Goal: Information Seeking & Learning: Check status

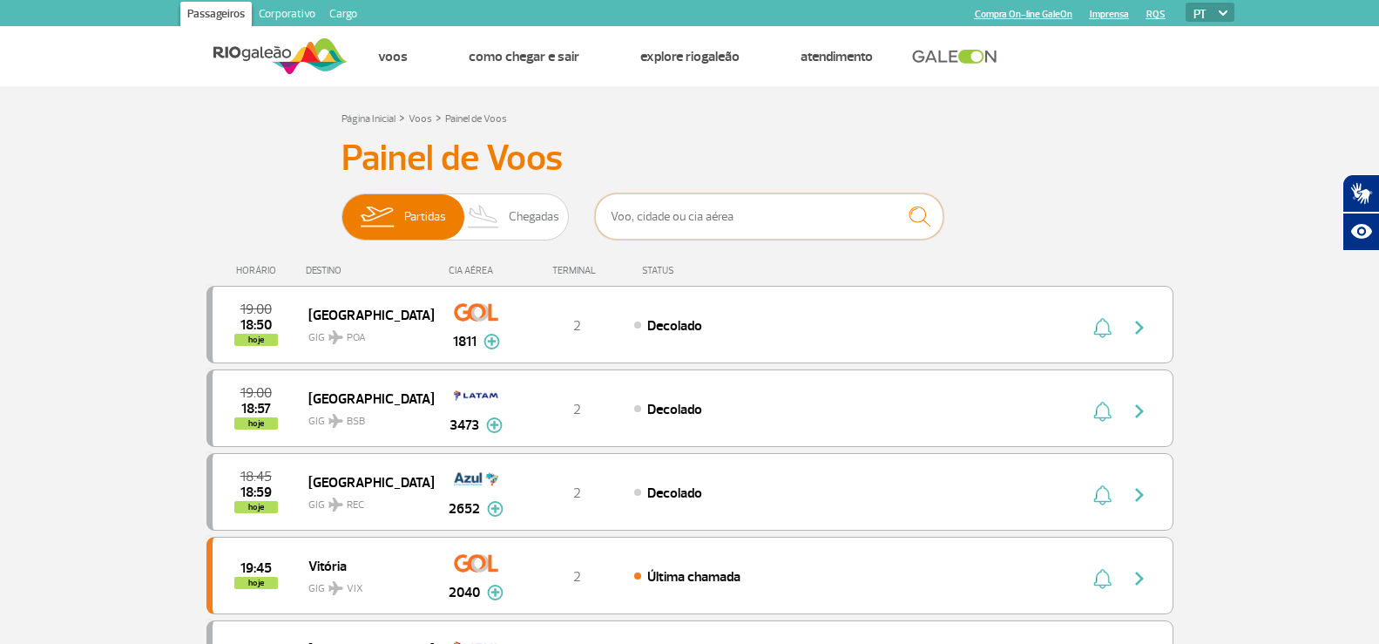
click at [690, 220] on input "text" at bounding box center [769, 216] width 349 height 46
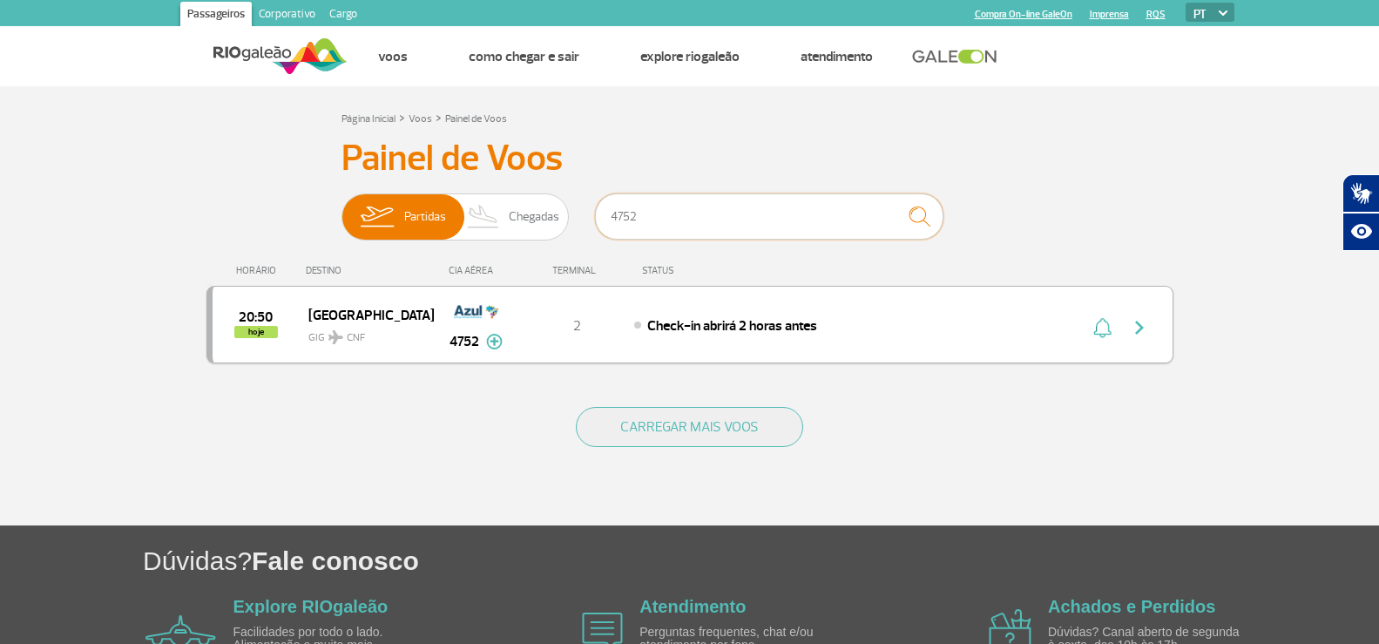
type input "4752"
click at [1143, 324] on img "button" at bounding box center [1139, 327] width 21 height 21
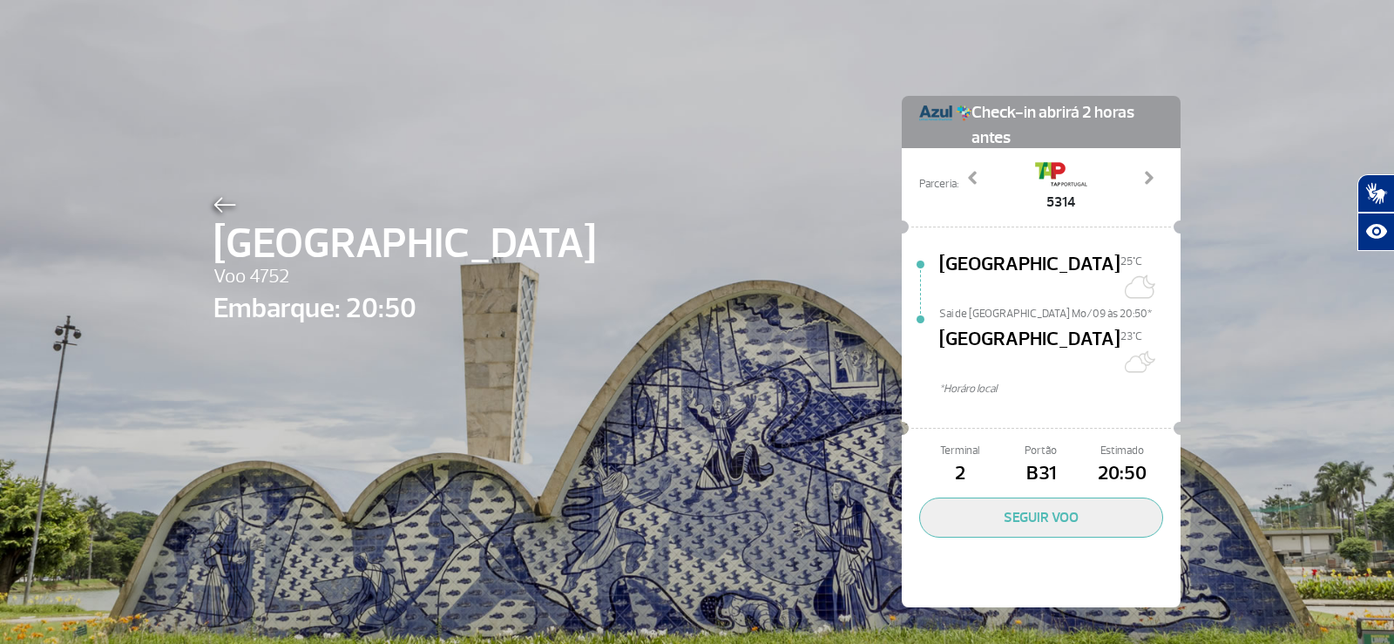
click at [205, 205] on div "[GEOGRAPHIC_DATA] Voo 4752 Embarque: 20:50 Check-in abrirá 2 horas antes Parcer…" at bounding box center [696, 325] width 993 height 651
click at [213, 206] on img at bounding box center [224, 205] width 23 height 16
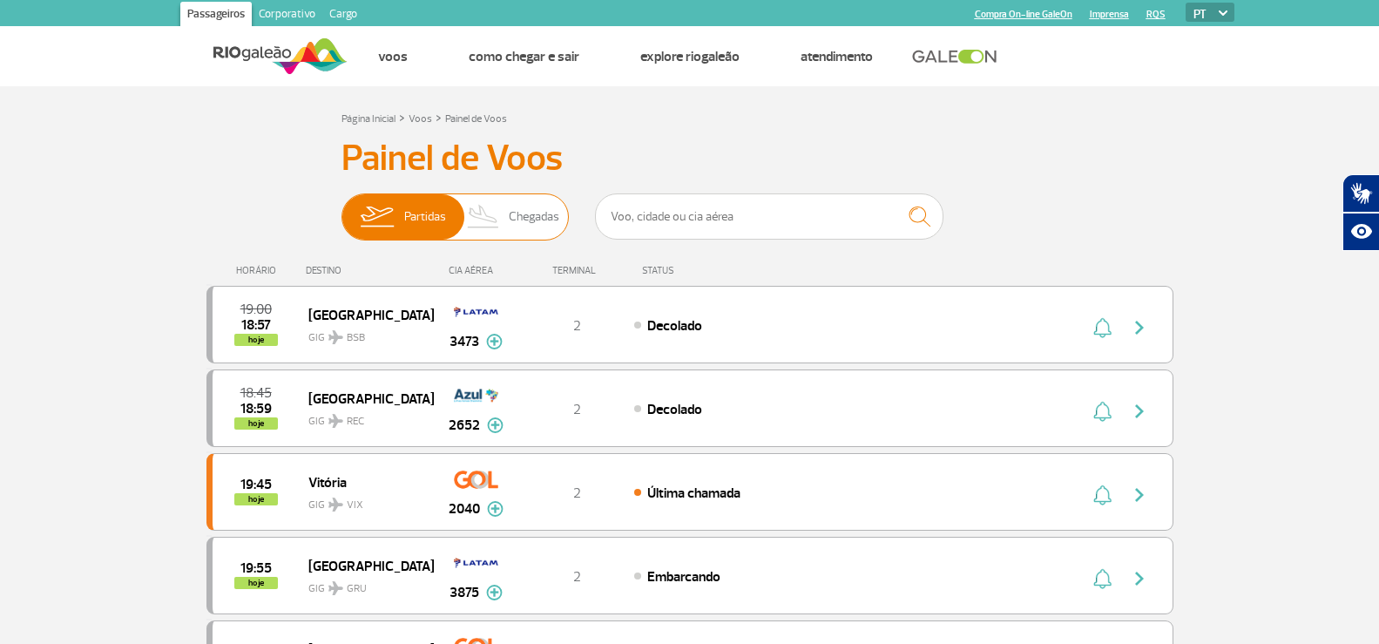
click at [536, 220] on span "Chegadas" at bounding box center [534, 216] width 51 height 45
click at [342, 208] on input "Partidas Chegadas" at bounding box center [342, 208] width 0 height 0
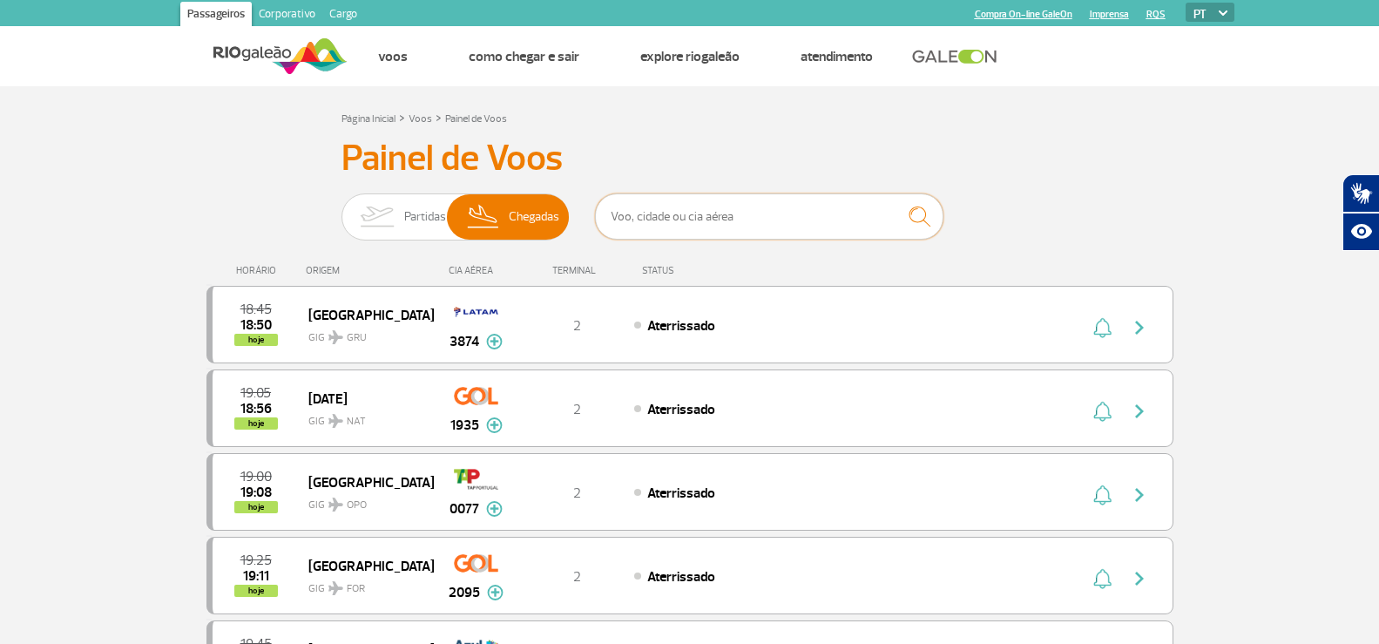
click at [654, 215] on input "text" at bounding box center [769, 216] width 349 height 46
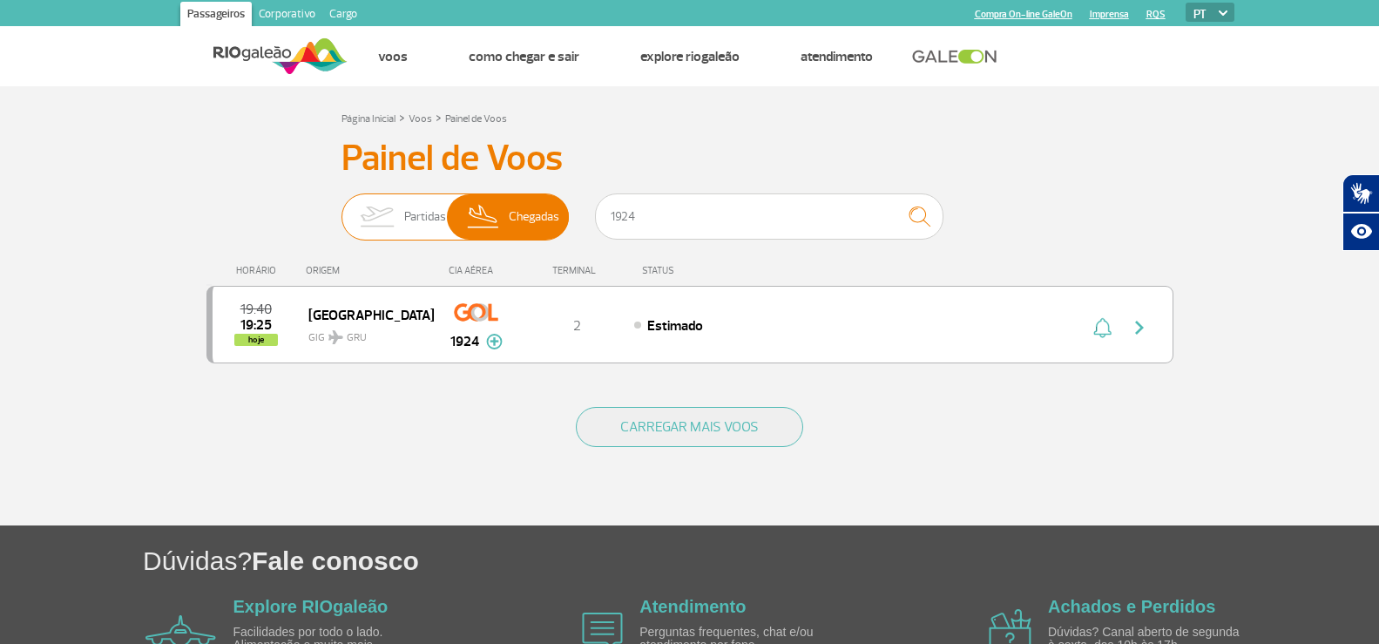
click at [374, 224] on img at bounding box center [376, 216] width 55 height 45
click at [342, 208] on input "Partidas Chegadas" at bounding box center [342, 208] width 0 height 0
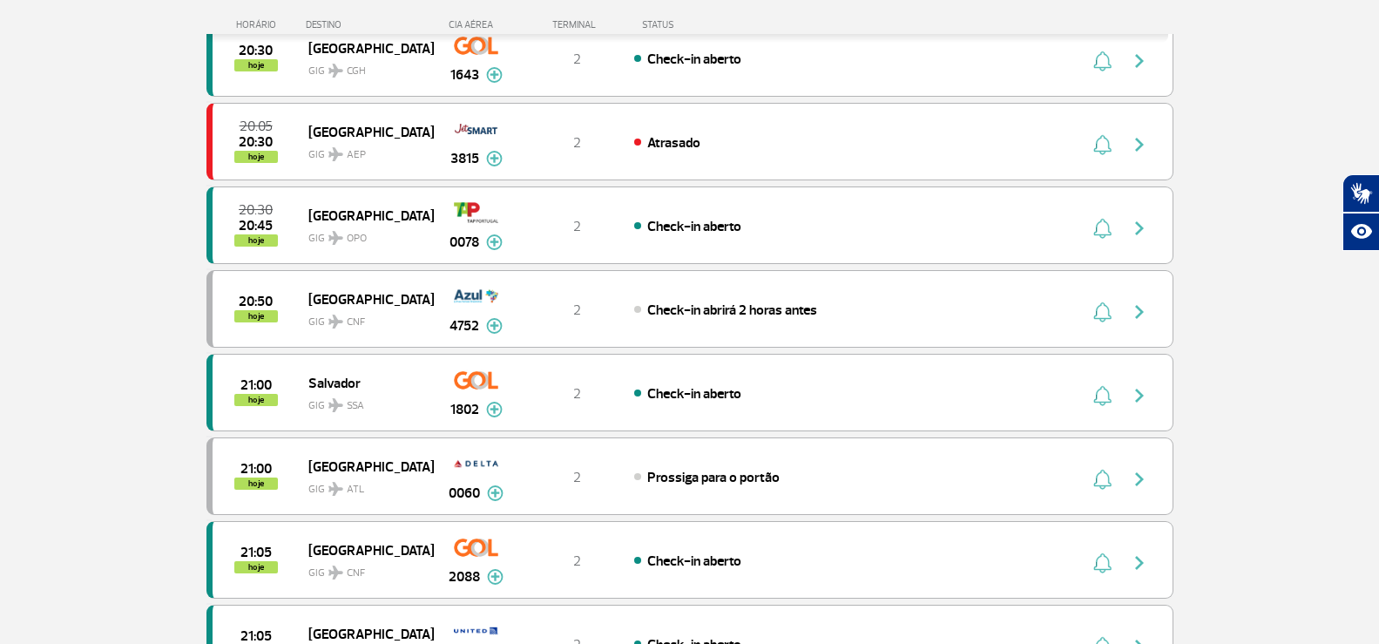
scroll to position [784, 0]
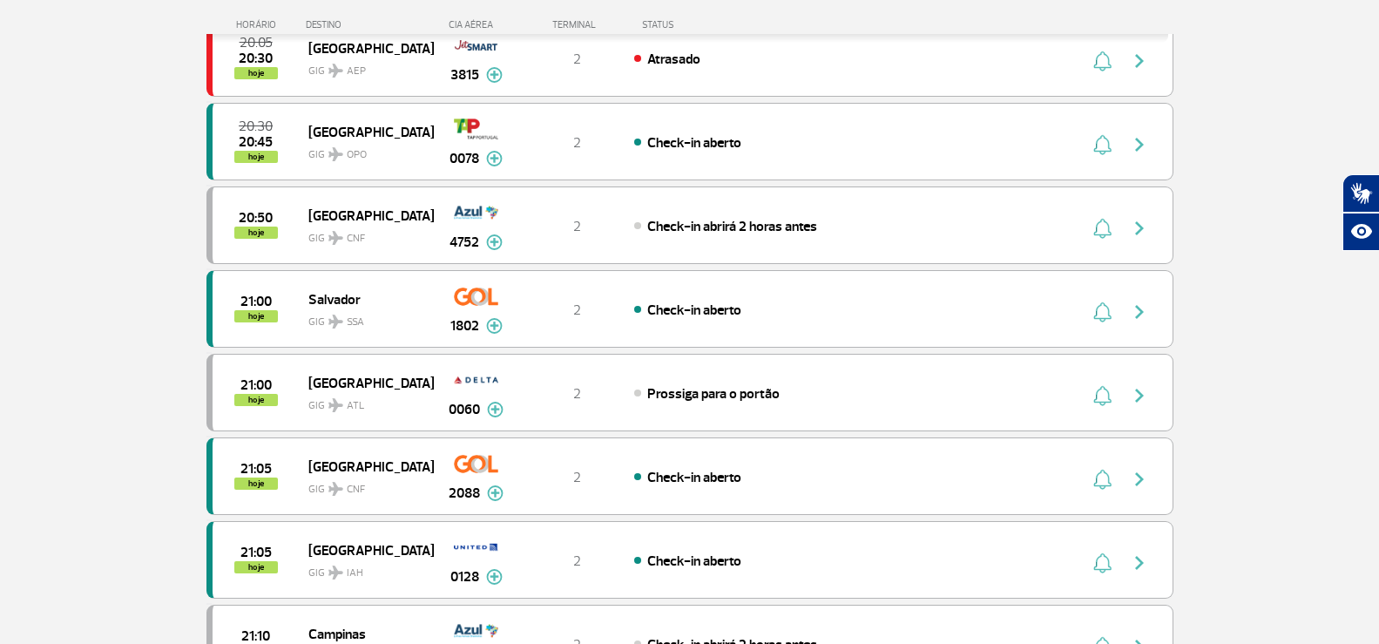
click at [24, 300] on section "Página Inicial > Voos > Painel de Voos Painel de Voos Partidas Chegadas 1924 19…" at bounding box center [689, 324] width 1379 height 2044
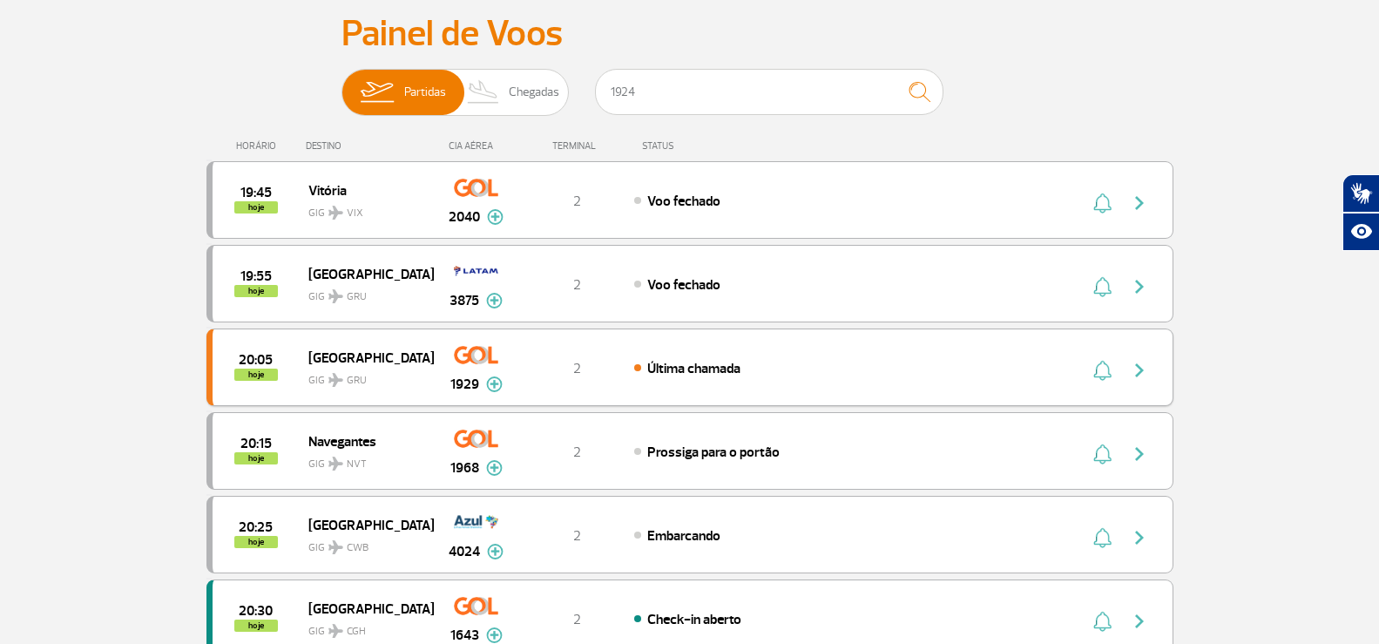
scroll to position [0, 0]
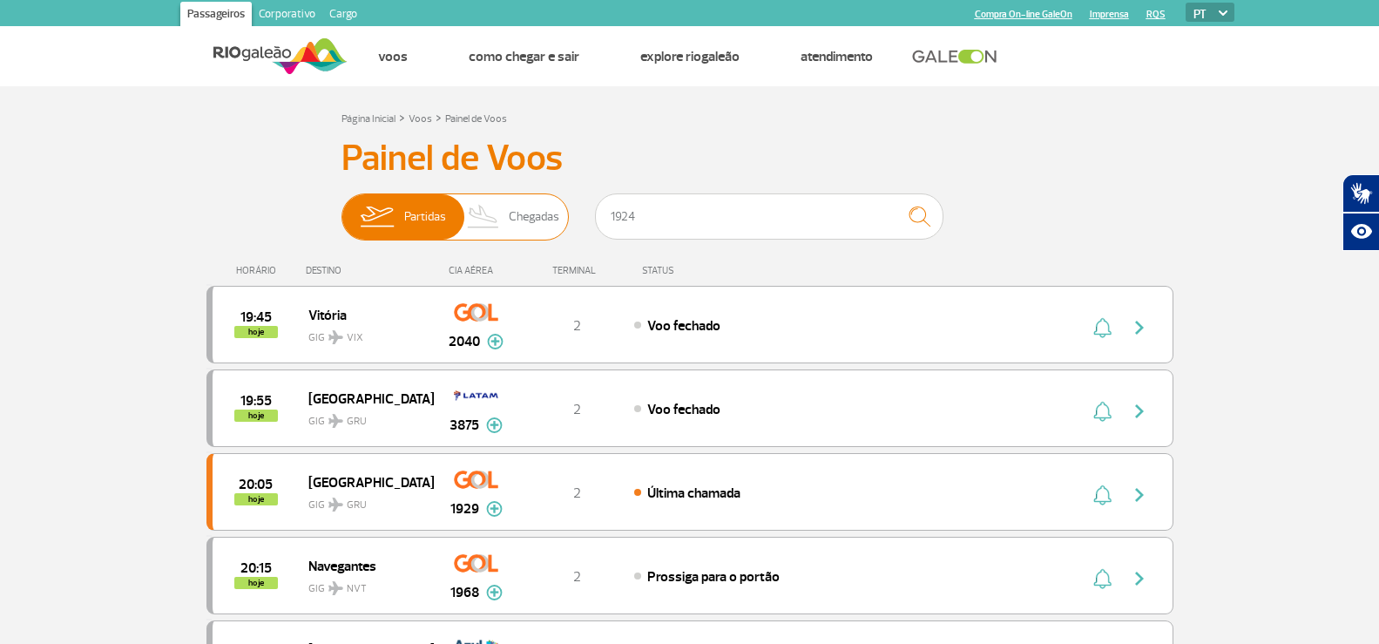
click at [495, 207] on img at bounding box center [483, 216] width 51 height 45
click at [342, 208] on input "Partidas Chegadas" at bounding box center [342, 208] width 0 height 0
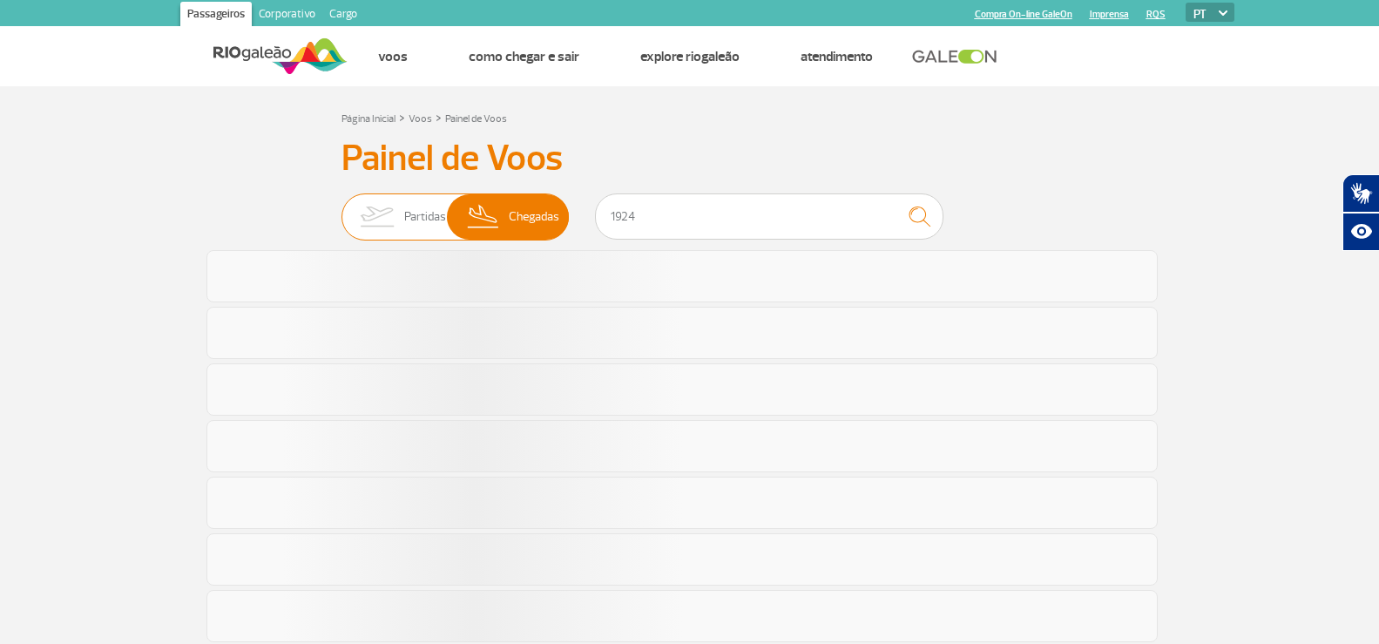
click at [416, 209] on span "Partidas" at bounding box center [425, 216] width 42 height 45
click at [342, 208] on input "Partidas Chegadas" at bounding box center [342, 208] width 0 height 0
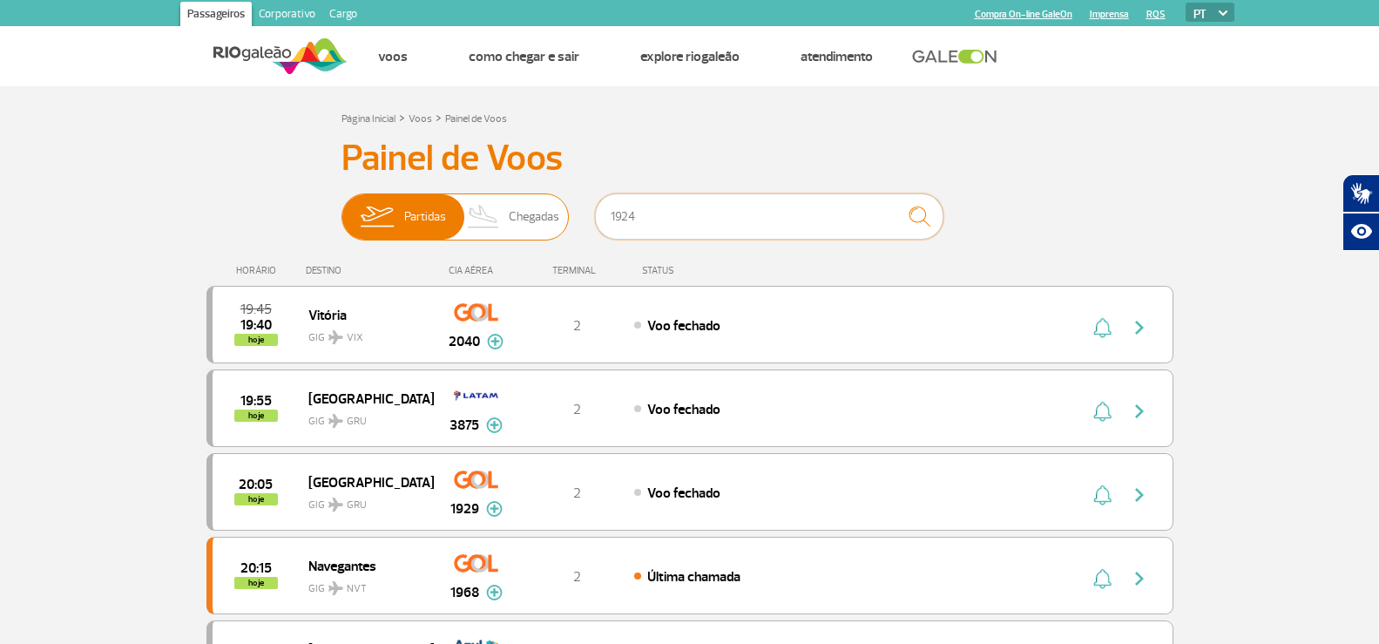
drag, startPoint x: 642, startPoint y: 209, endPoint x: 567, endPoint y: 218, distance: 75.4
click at [567, 218] on div "Partidas Chegadas 1924" at bounding box center [690, 219] width 697 height 52
type input "1802"
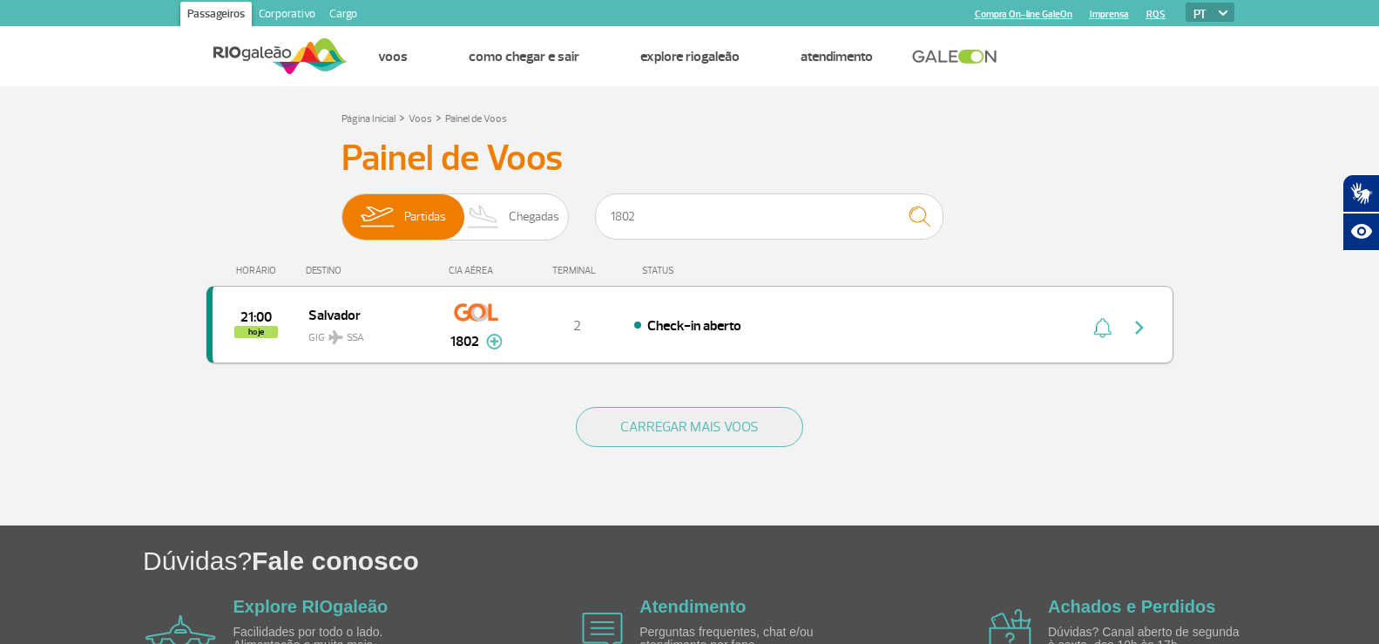
click at [1134, 333] on img "button" at bounding box center [1139, 327] width 21 height 21
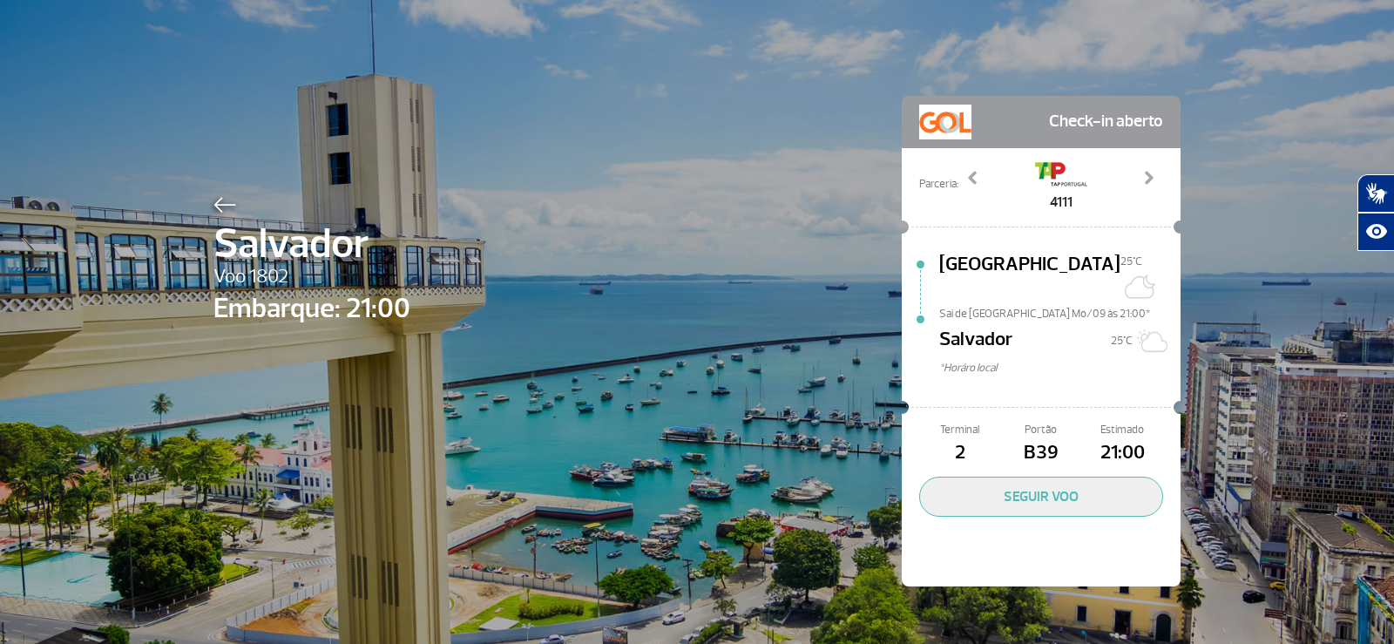
click at [213, 201] on img at bounding box center [224, 205] width 23 height 16
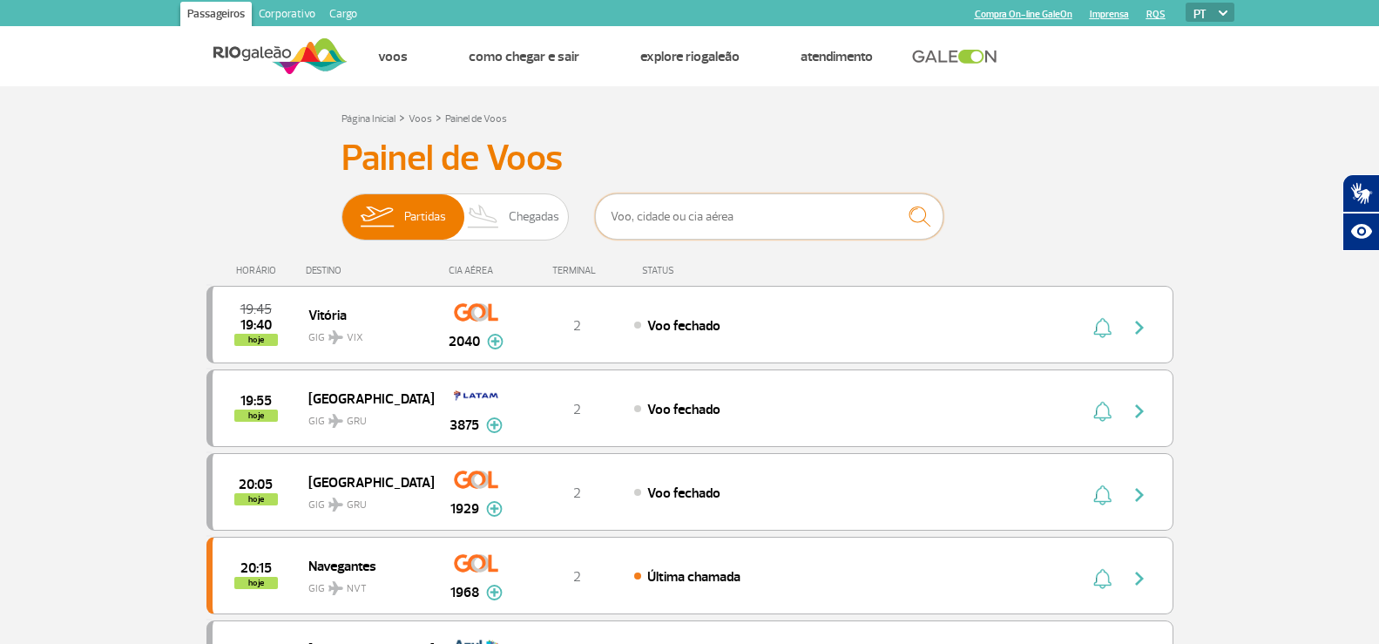
click at [640, 210] on input "text" at bounding box center [769, 216] width 349 height 46
click at [675, 226] on input "text" at bounding box center [769, 216] width 349 height 46
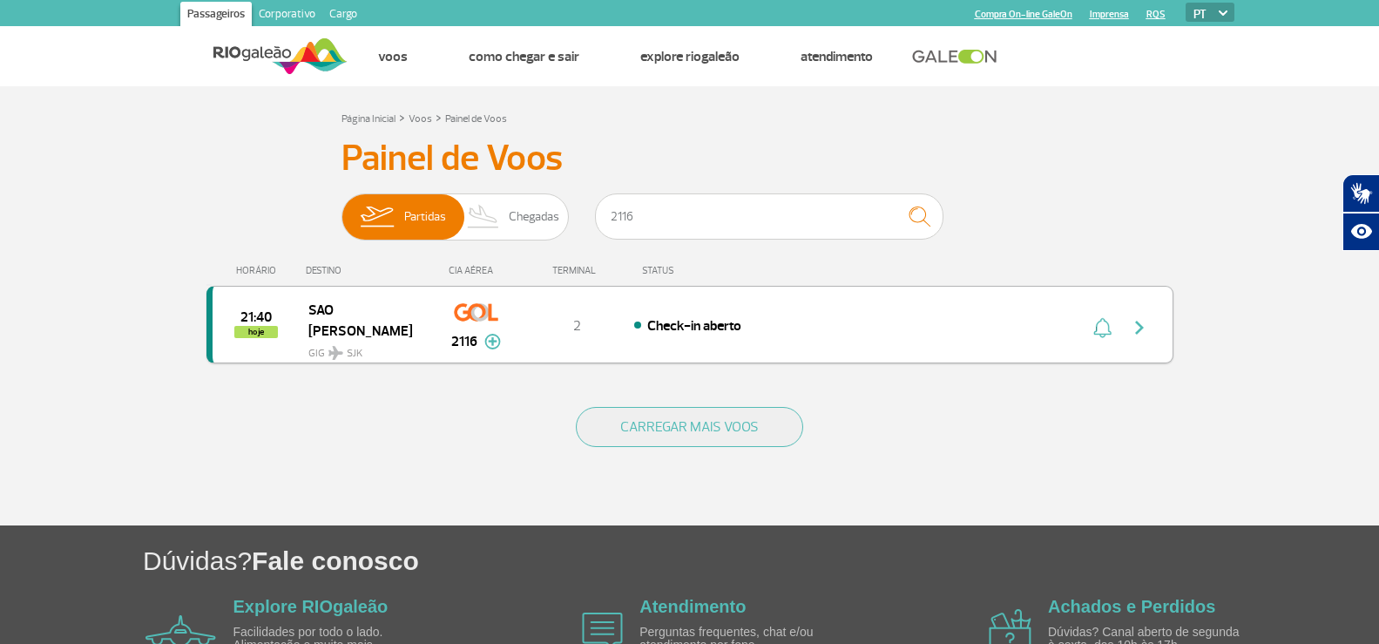
click at [1142, 323] on img "button" at bounding box center [1139, 327] width 21 height 21
click at [1142, 326] on img "button" at bounding box center [1139, 327] width 21 height 21
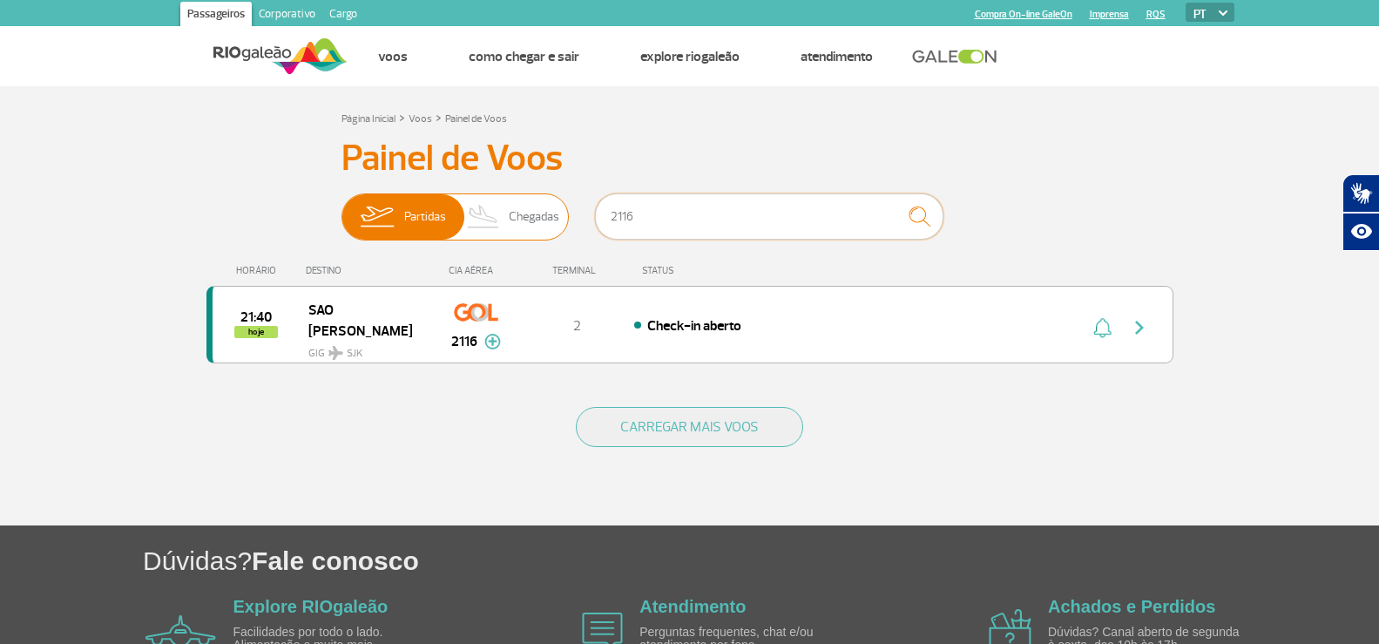
drag, startPoint x: 653, startPoint y: 227, endPoint x: 559, endPoint y: 220, distance: 94.4
click at [559, 220] on div "Partidas Chegadas 2116" at bounding box center [690, 219] width 697 height 52
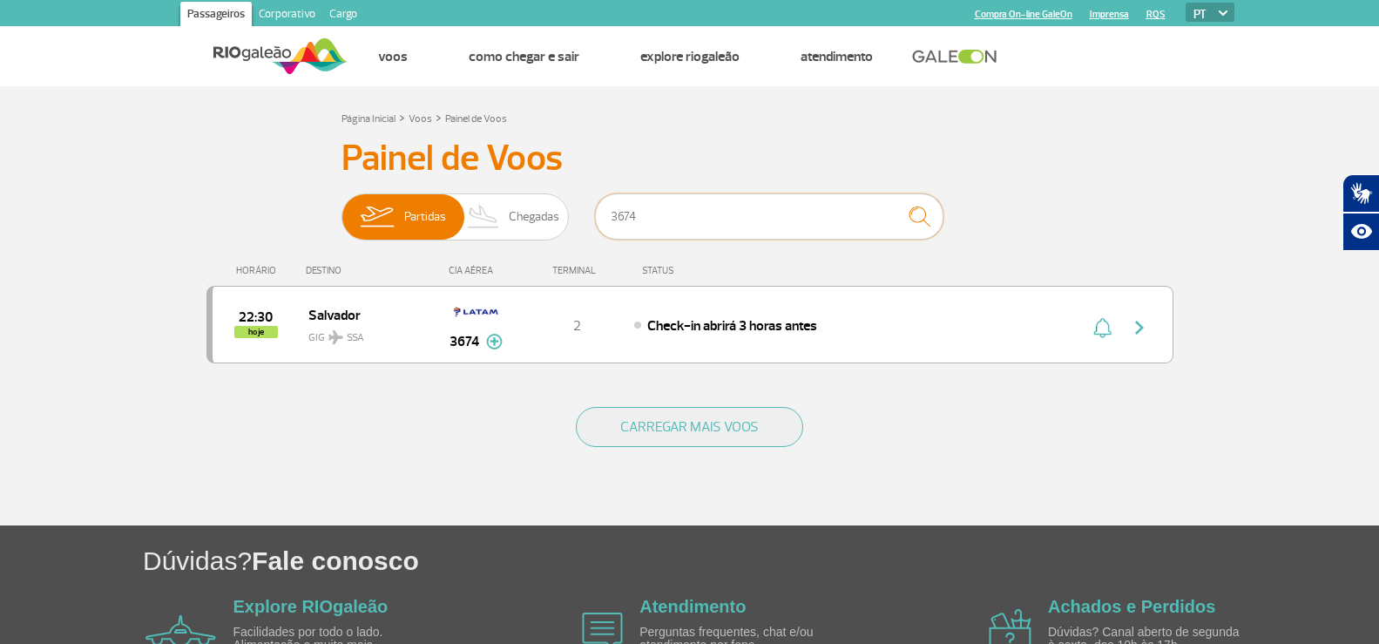
drag, startPoint x: 693, startPoint y: 205, endPoint x: 600, endPoint y: 194, distance: 93.8
click at [600, 194] on div "3674" at bounding box center [769, 219] width 349 height 52
type input "3882"
